Goal: Information Seeking & Learning: Learn about a topic

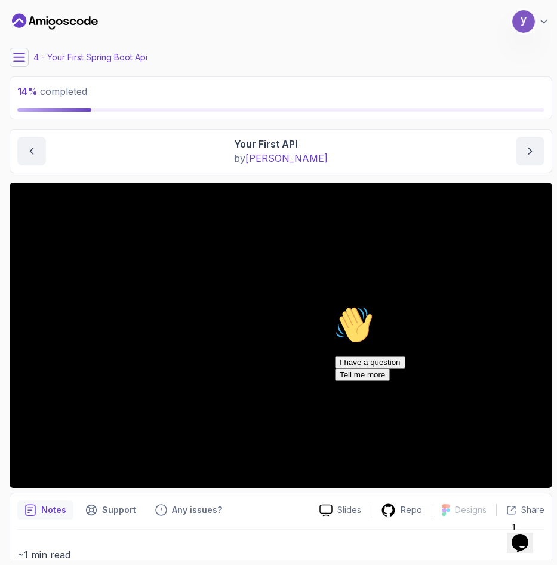
drag, startPoint x: 531, startPoint y: 394, endPoint x: 862, endPoint y: 695, distance: 447.1
click at [335, 306] on icon "Chat attention grabber" at bounding box center [335, 306] width 0 height 0
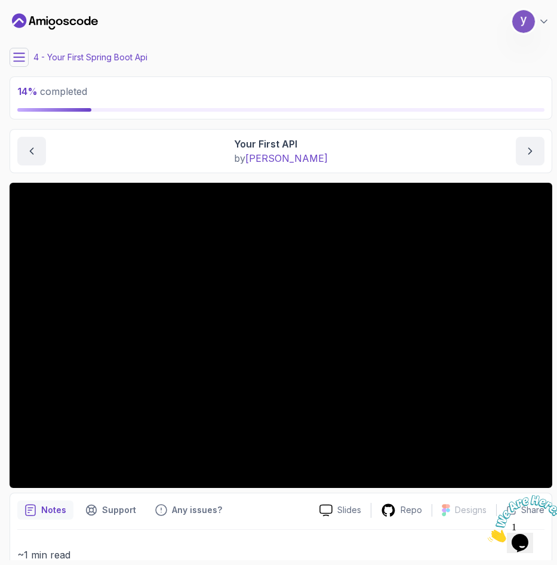
scroll to position [59, 0]
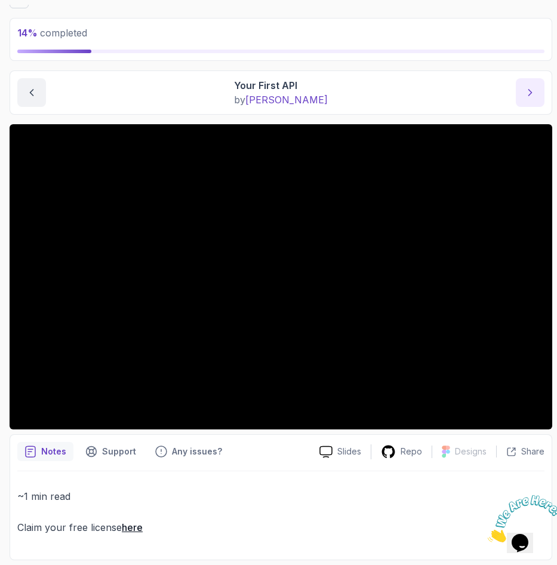
click at [483, 84] on button "next content" at bounding box center [530, 92] width 29 height 29
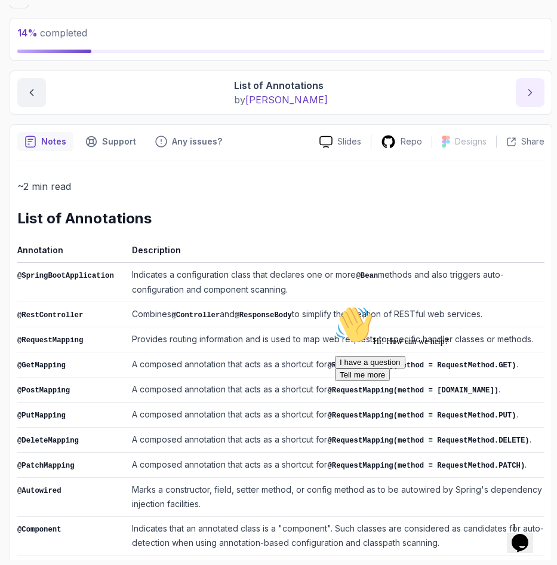
click at [483, 87] on icon "next content" at bounding box center [530, 93] width 12 height 12
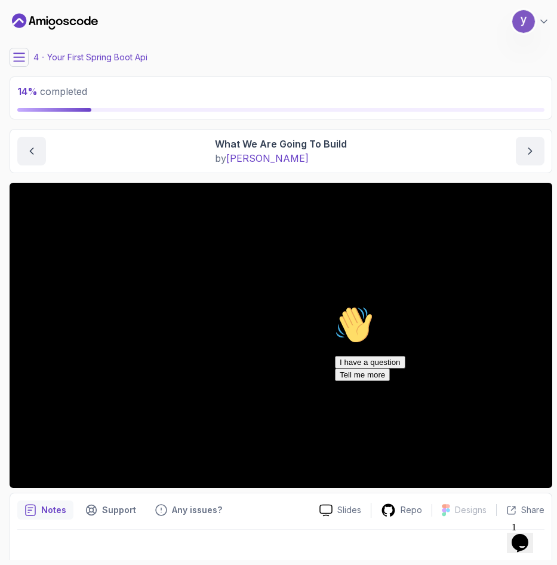
click at [335, 306] on icon "Chat attention grabber" at bounding box center [335, 306] width 0 height 0
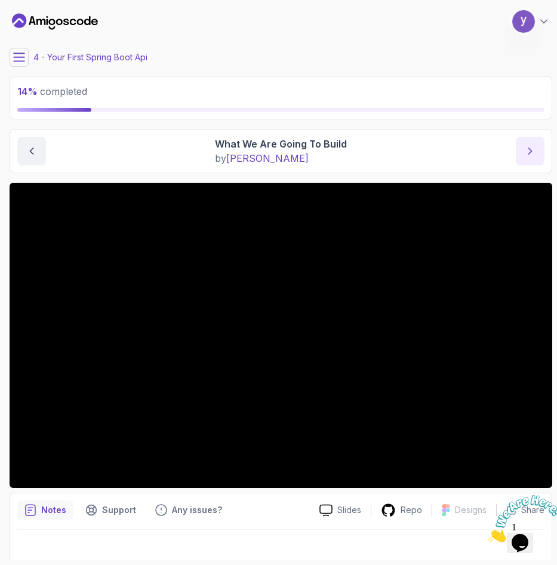
click at [483, 149] on icon "next content" at bounding box center [530, 151] width 12 height 12
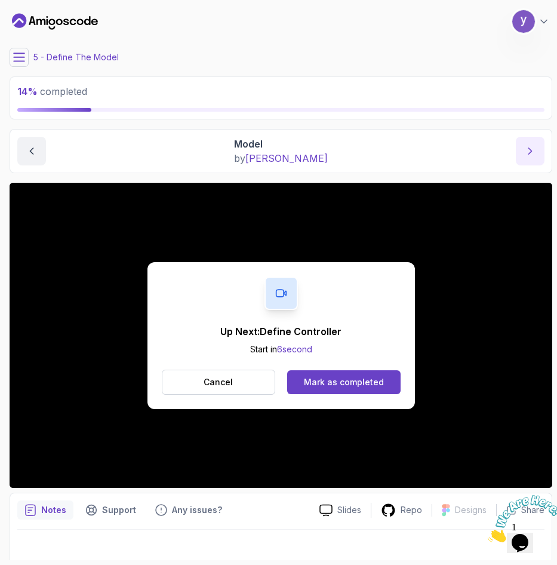
click at [483, 155] on icon "next content" at bounding box center [530, 151] width 12 height 12
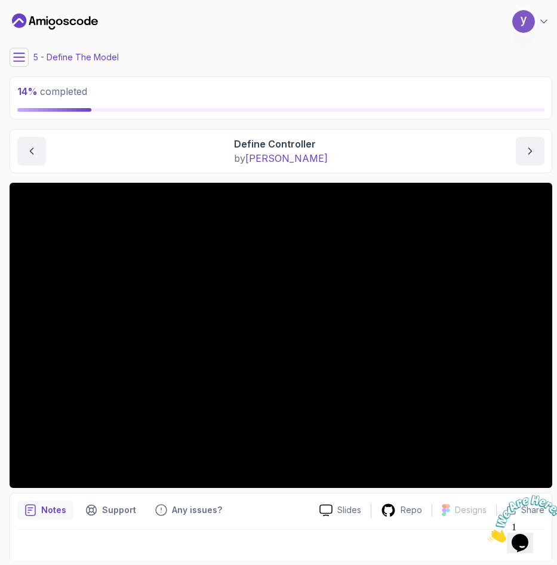
click at [258, 51] on div "5 - Define The Model" at bounding box center [281, 57] width 543 height 19
click at [11, 59] on button at bounding box center [19, 57] width 19 height 19
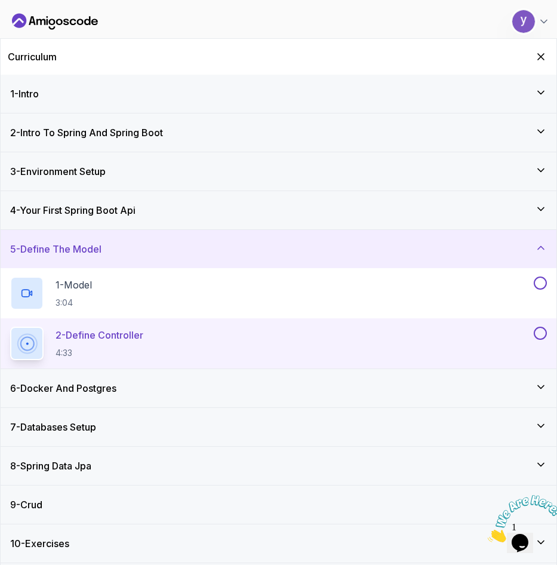
click at [127, 353] on p "4:33" at bounding box center [100, 353] width 88 height 12
